Goal: Task Accomplishment & Management: Use online tool/utility

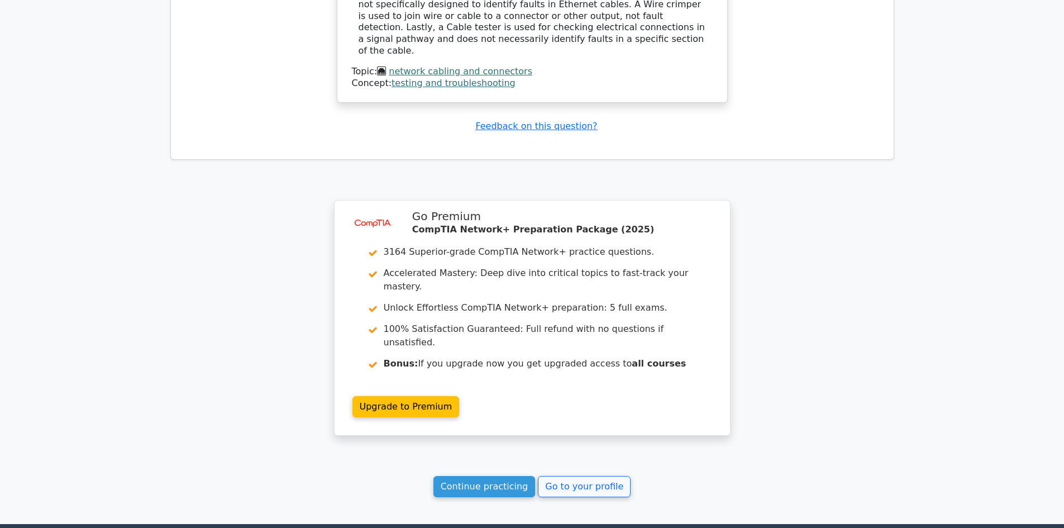
scroll to position [3365, 0]
click at [487, 476] on link "Continue practicing" at bounding box center [484, 486] width 102 height 21
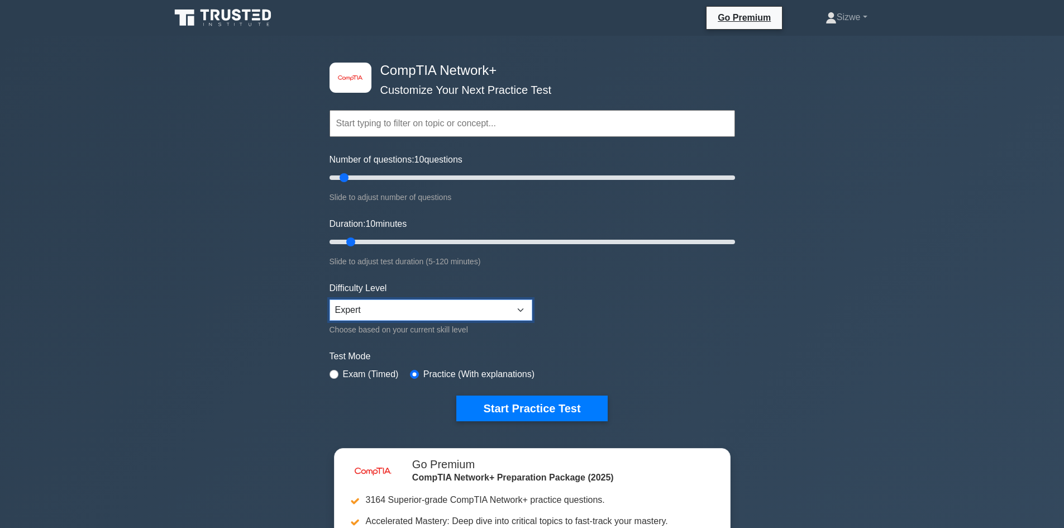
click at [504, 311] on select "Beginner Intermediate Expert" at bounding box center [431, 309] width 203 height 21
